Goal: Transaction & Acquisition: Subscribe to service/newsletter

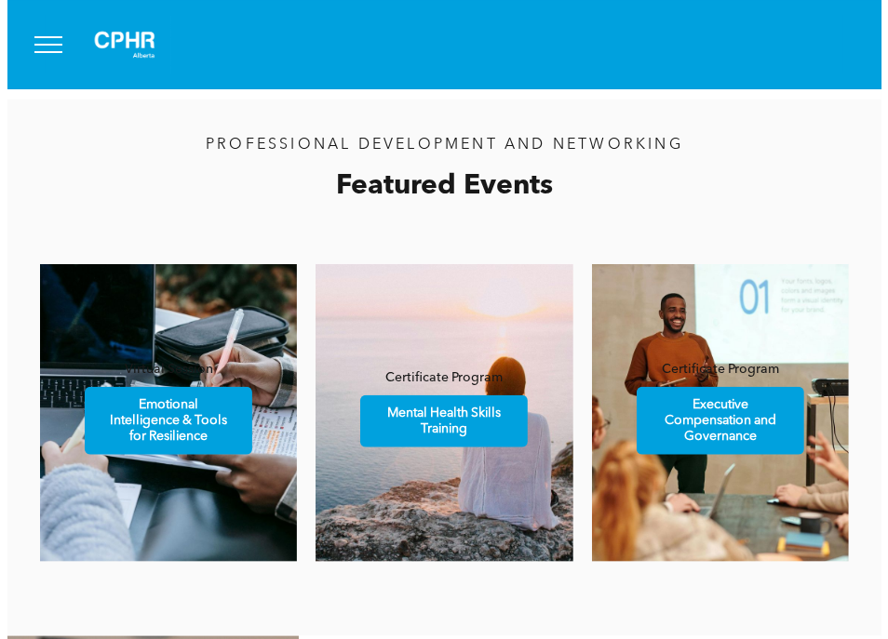
scroll to position [558, 0]
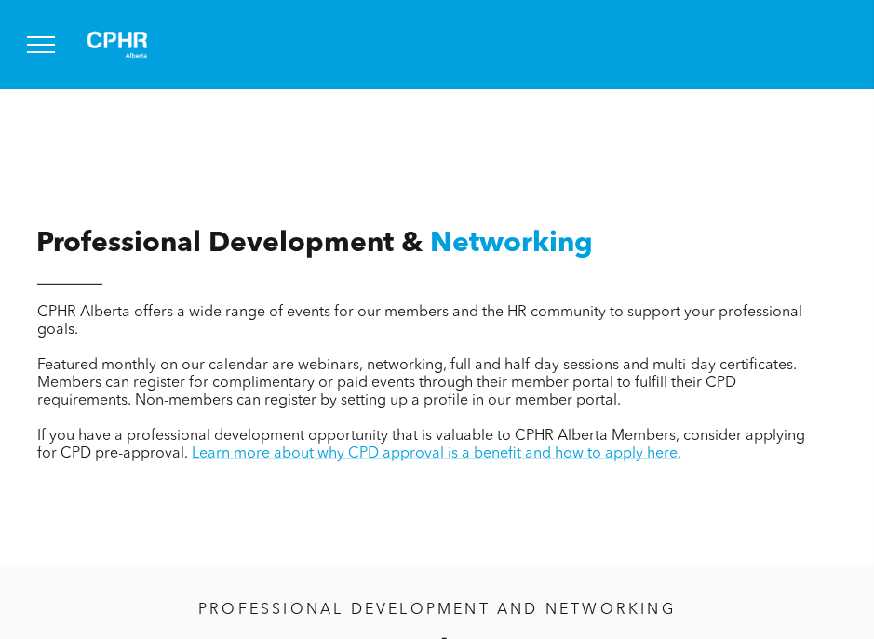
click at [29, 36] on span "menu" at bounding box center [41, 37] width 28 height 2
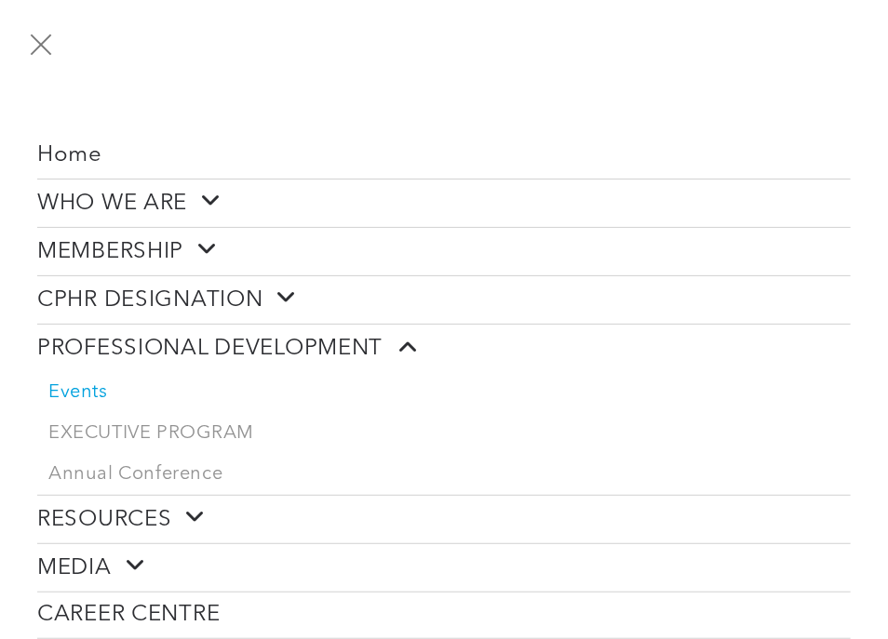
click at [190, 241] on span at bounding box center [200, 249] width 34 height 24
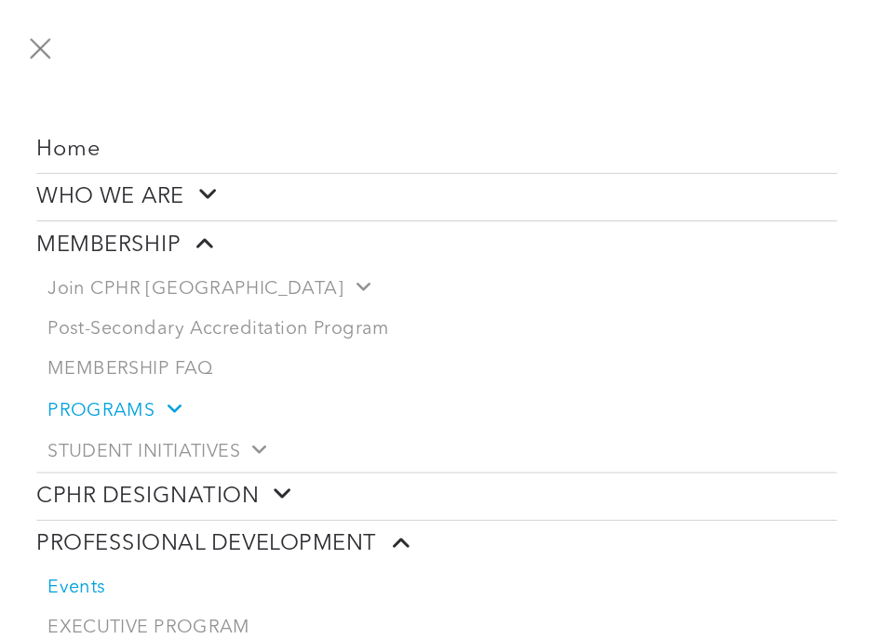
scroll to position [0, 0]
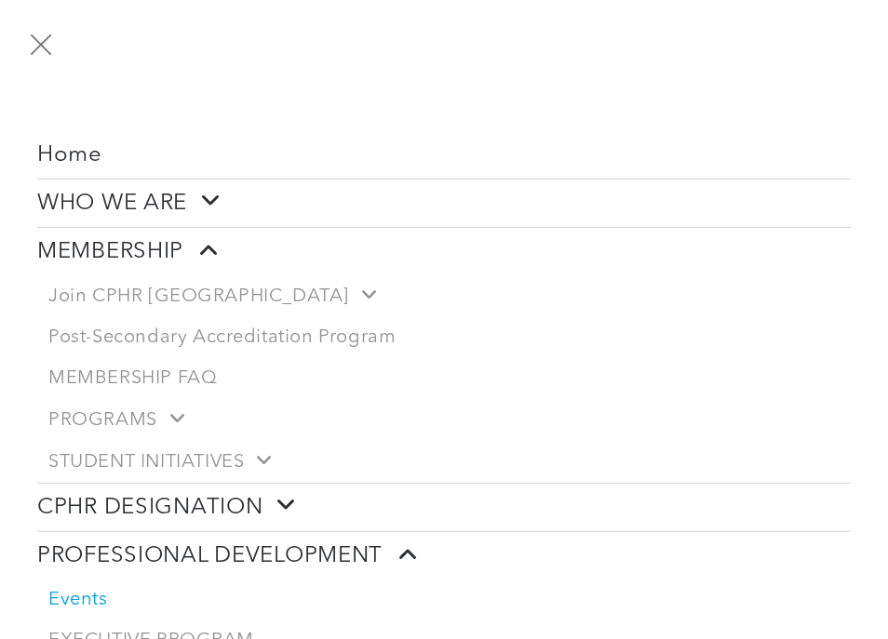
click at [39, 40] on button "menu" at bounding box center [41, 44] width 48 height 48
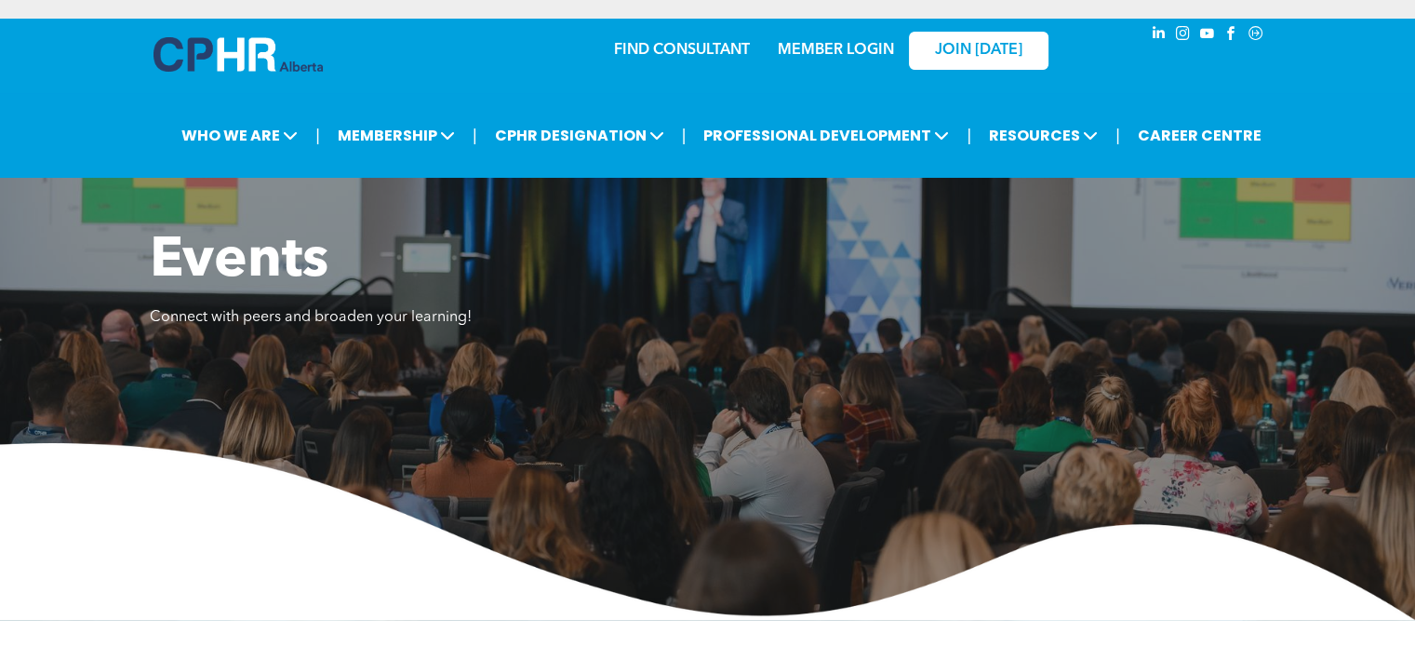
click at [871, 48] on link "MEMBER LOGIN" at bounding box center [836, 50] width 116 height 15
click at [873, 48] on span "JOIN [DATE]" at bounding box center [978, 51] width 87 height 18
click at [873, 59] on span "JOIN [DATE]" at bounding box center [978, 51] width 87 height 18
